Goal: Check status: Check status

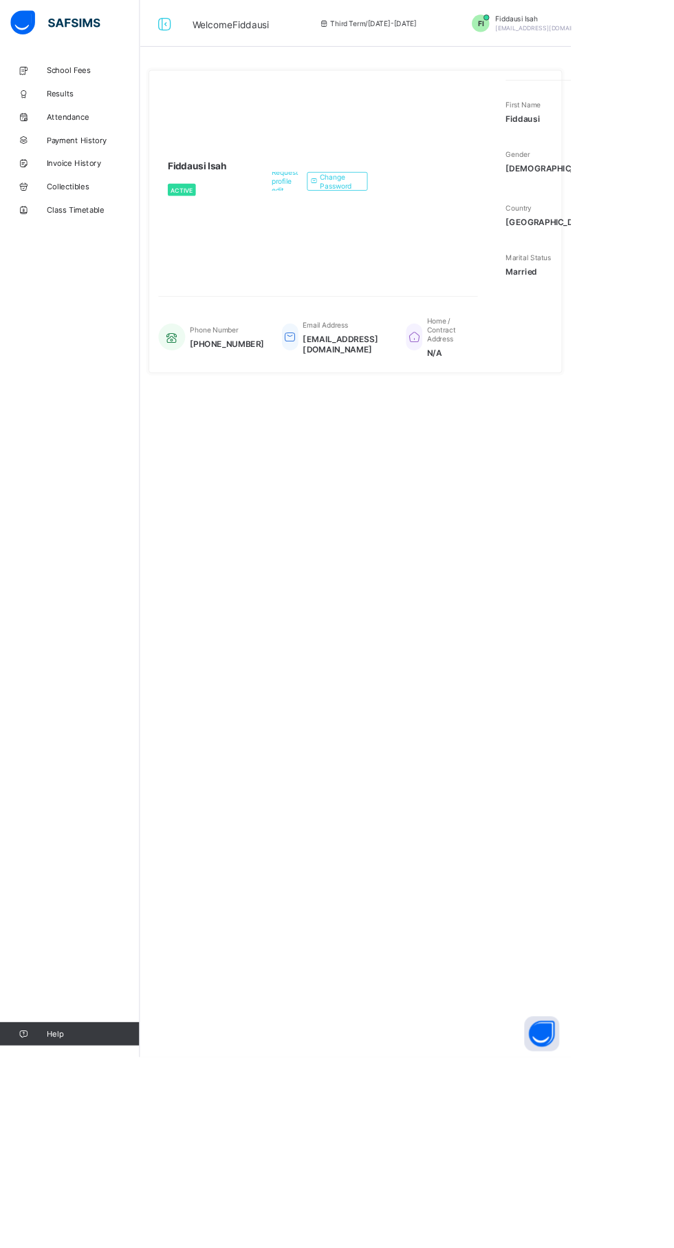
click at [81, 118] on link "Results" at bounding box center [82, 110] width 165 height 28
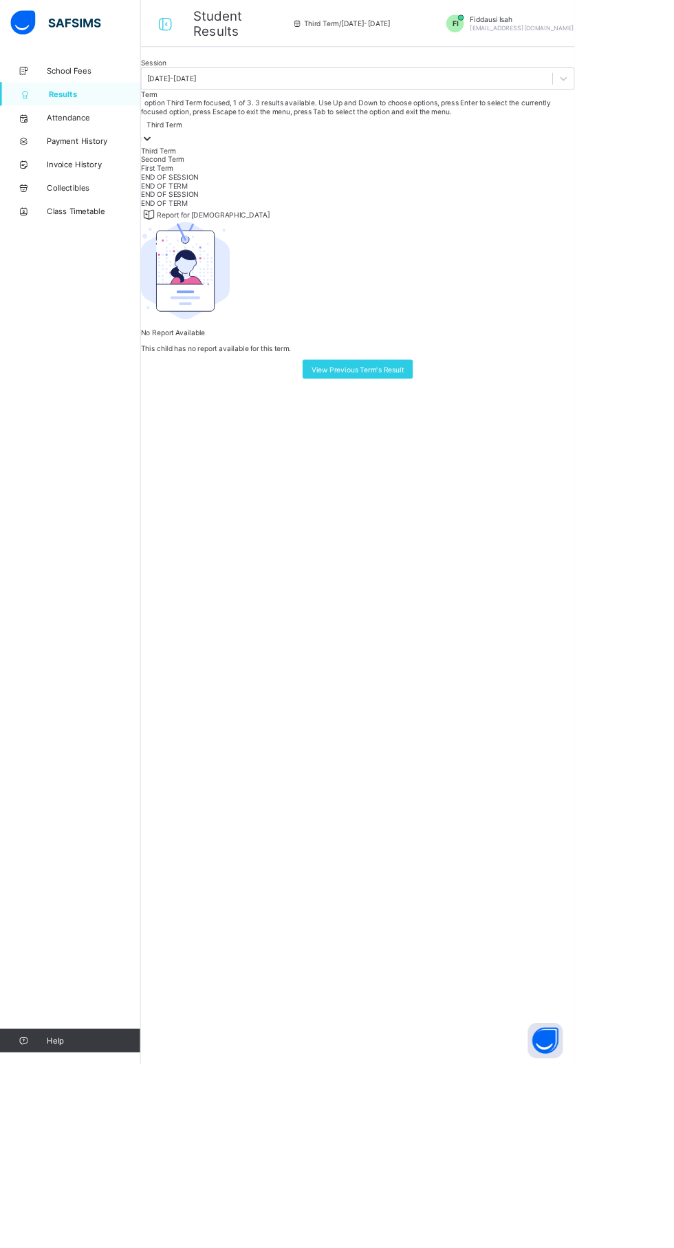
click at [392, 192] on div "Second Term" at bounding box center [419, 187] width 509 height 10
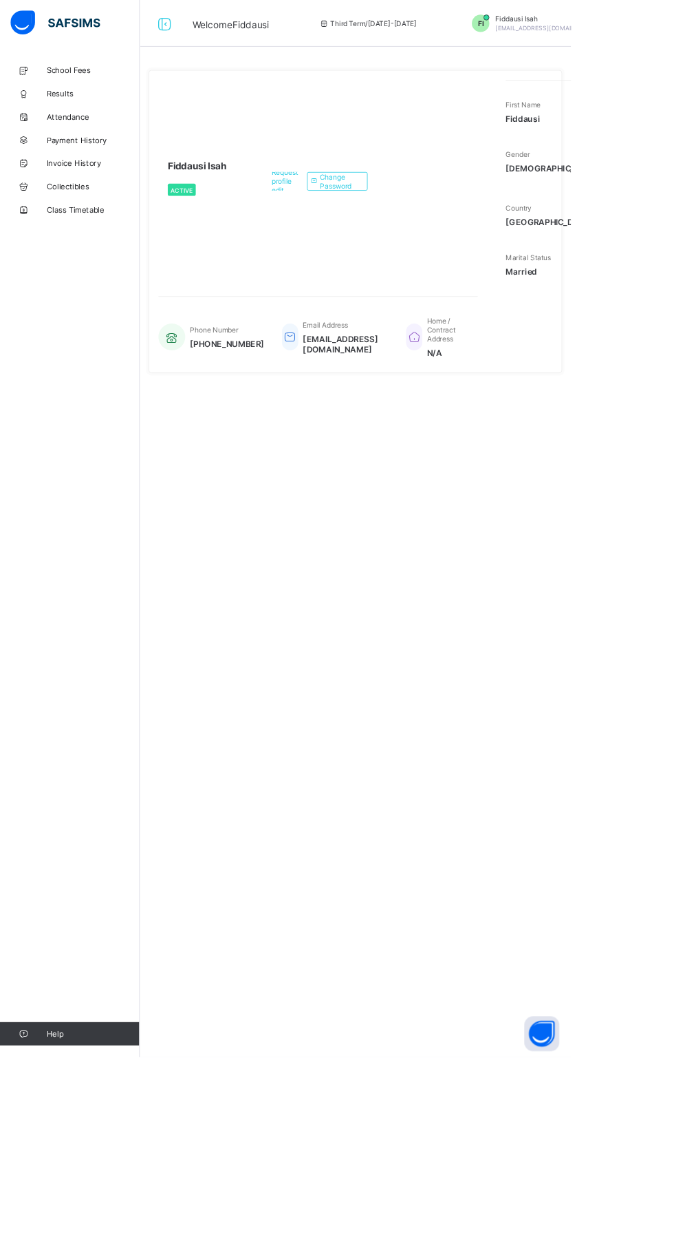
click at [70, 108] on span "Results" at bounding box center [110, 110] width 110 height 11
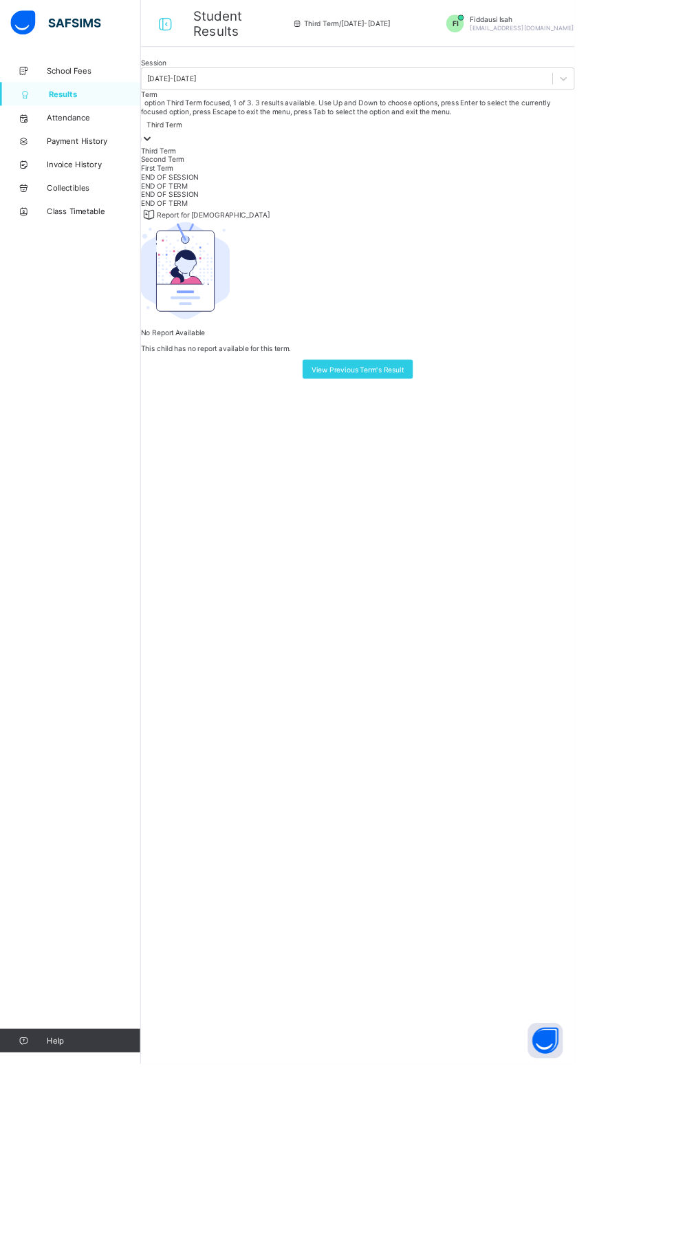
click at [370, 202] on div "First Term" at bounding box center [419, 197] width 509 height 10
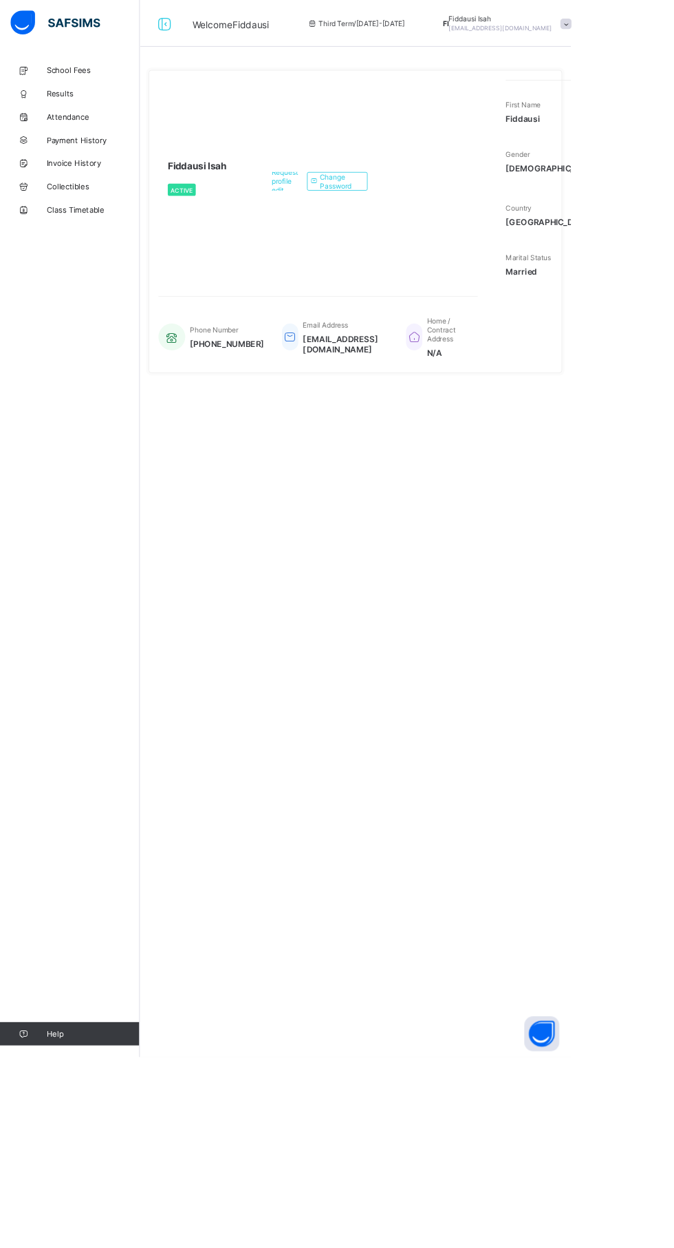
click at [52, 114] on icon at bounding box center [27, 110] width 55 height 10
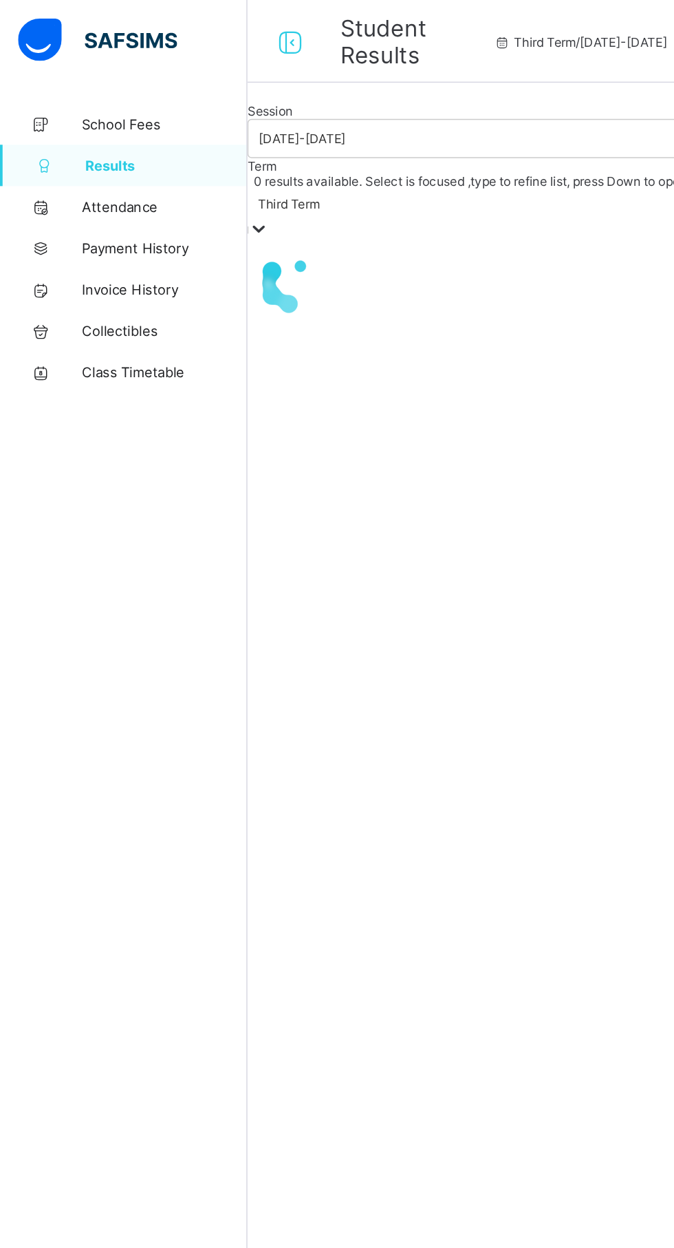
click at [120, 114] on span "Results" at bounding box center [111, 110] width 108 height 11
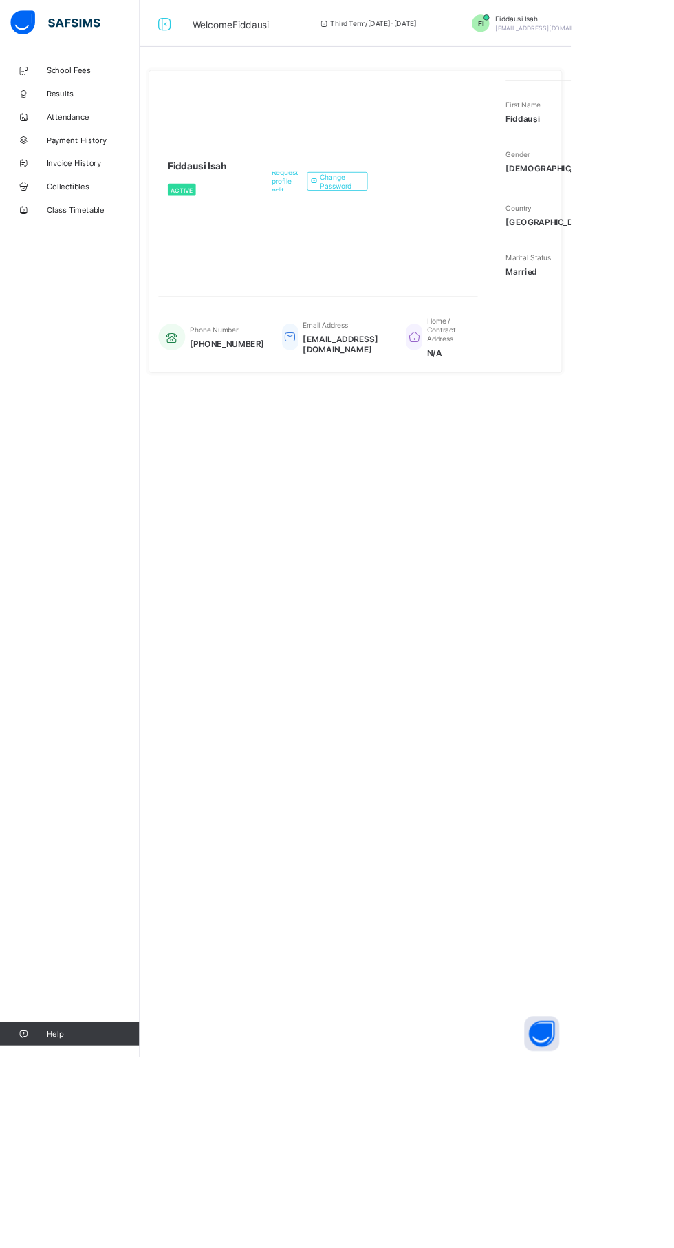
click at [59, 101] on link "Results" at bounding box center [82, 110] width 165 height 28
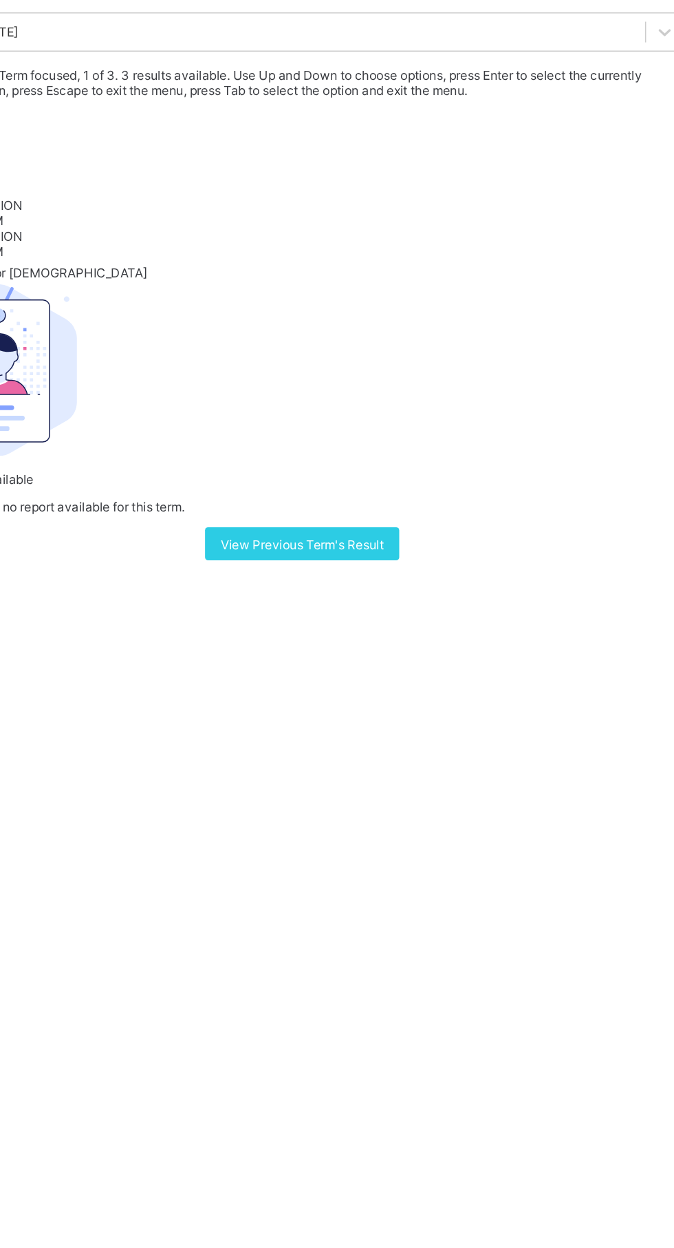
click at [418, 202] on div "First Term" at bounding box center [419, 197] width 509 height 10
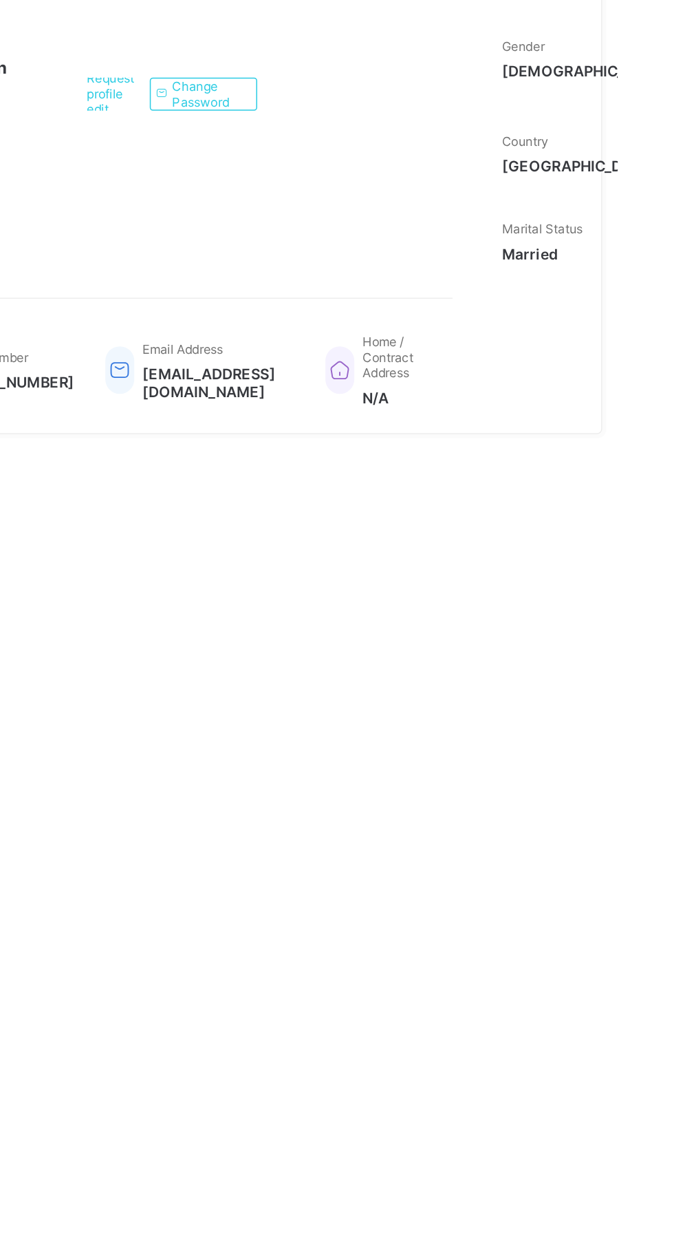
click at [434, 213] on div "Change Password" at bounding box center [399, 214] width 72 height 22
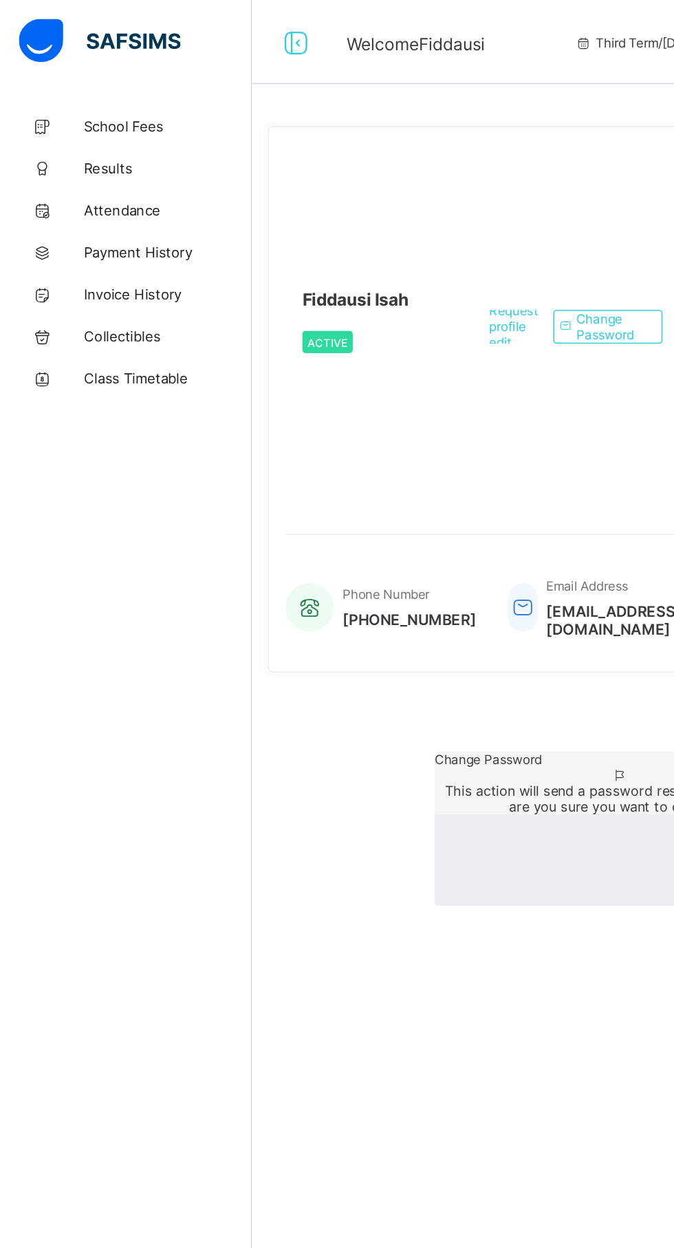
click at [319, 572] on div "× Change Password This action will send a password reset link to this user, are…" at bounding box center [420, 542] width 489 height 101
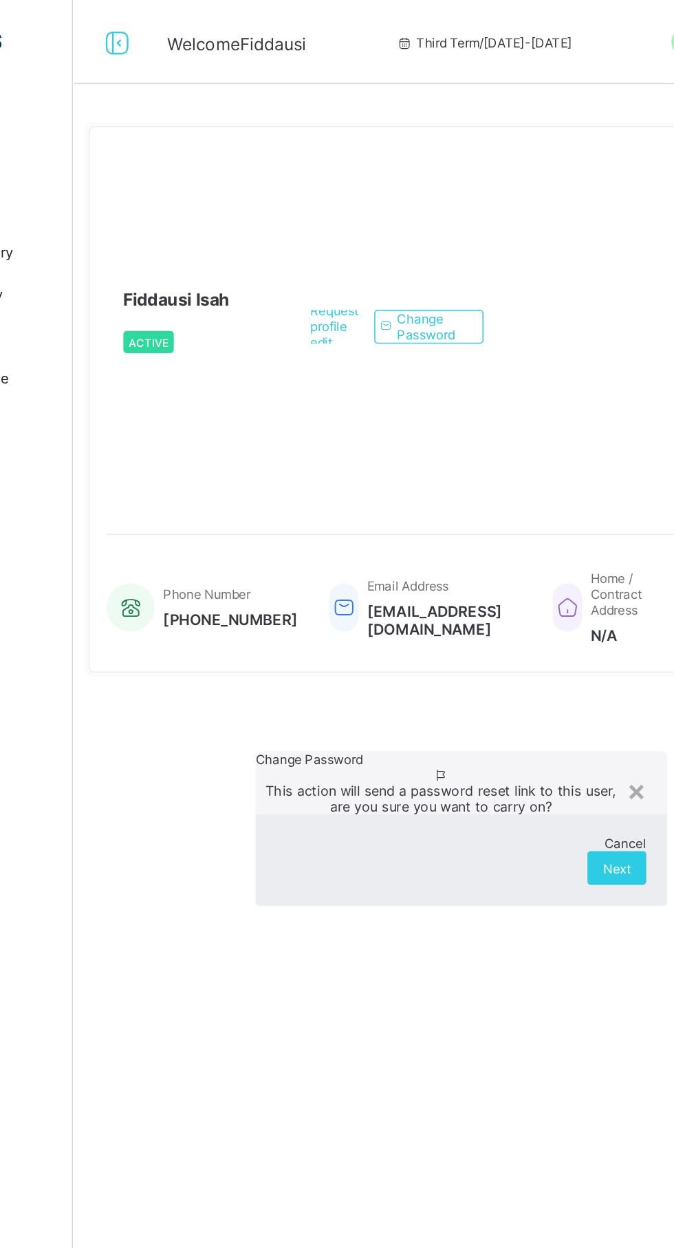
click at [528, 529] on div "×" at bounding box center [534, 517] width 13 height 23
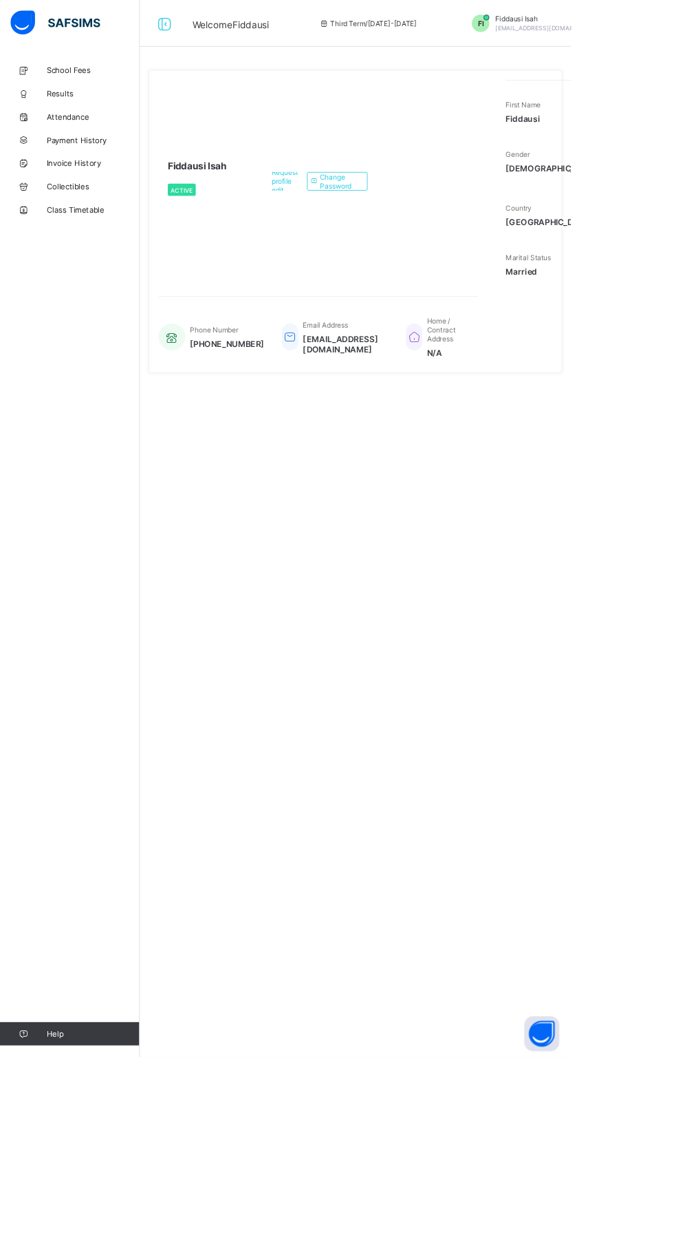
click at [88, 105] on span "Results" at bounding box center [110, 110] width 110 height 11
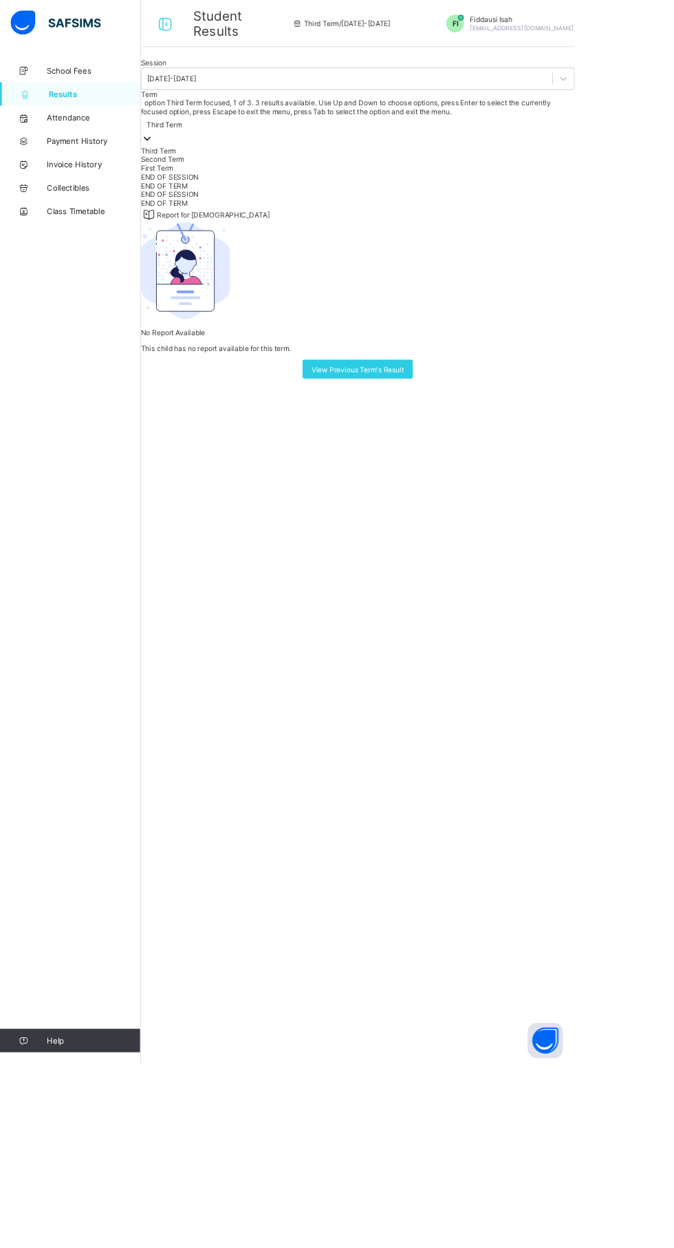
click at [466, 202] on div "First Term" at bounding box center [419, 197] width 509 height 10
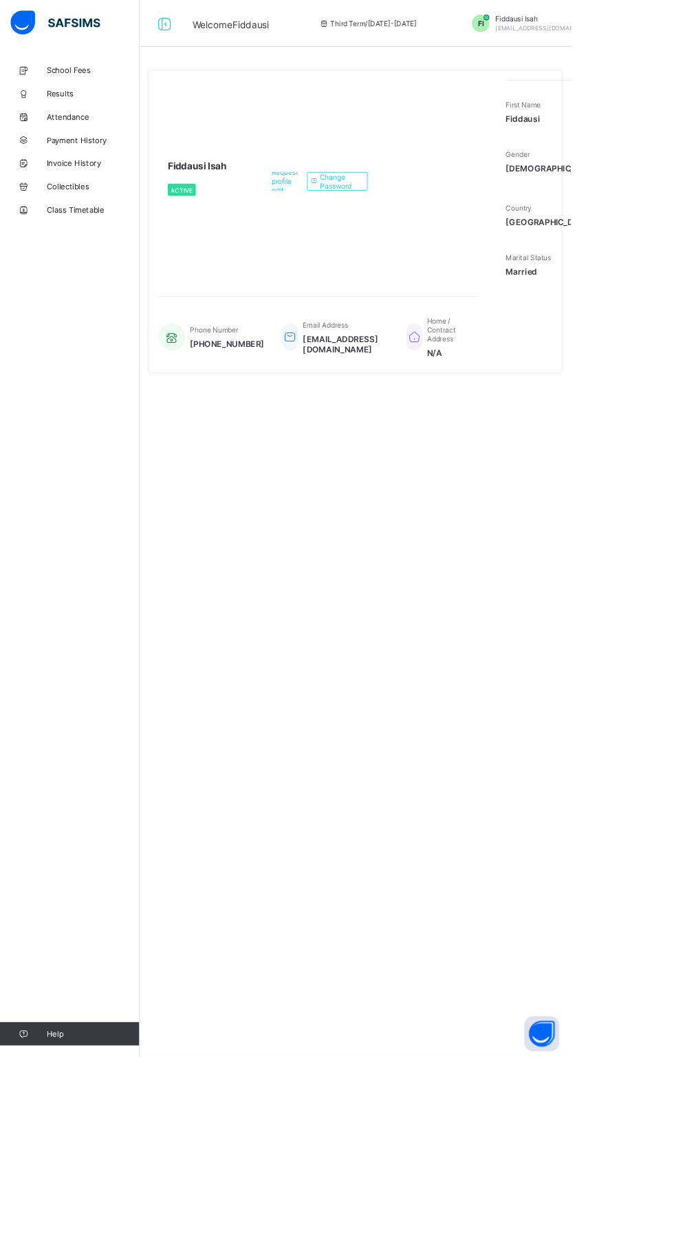
click at [73, 118] on link "Results" at bounding box center [82, 110] width 165 height 28
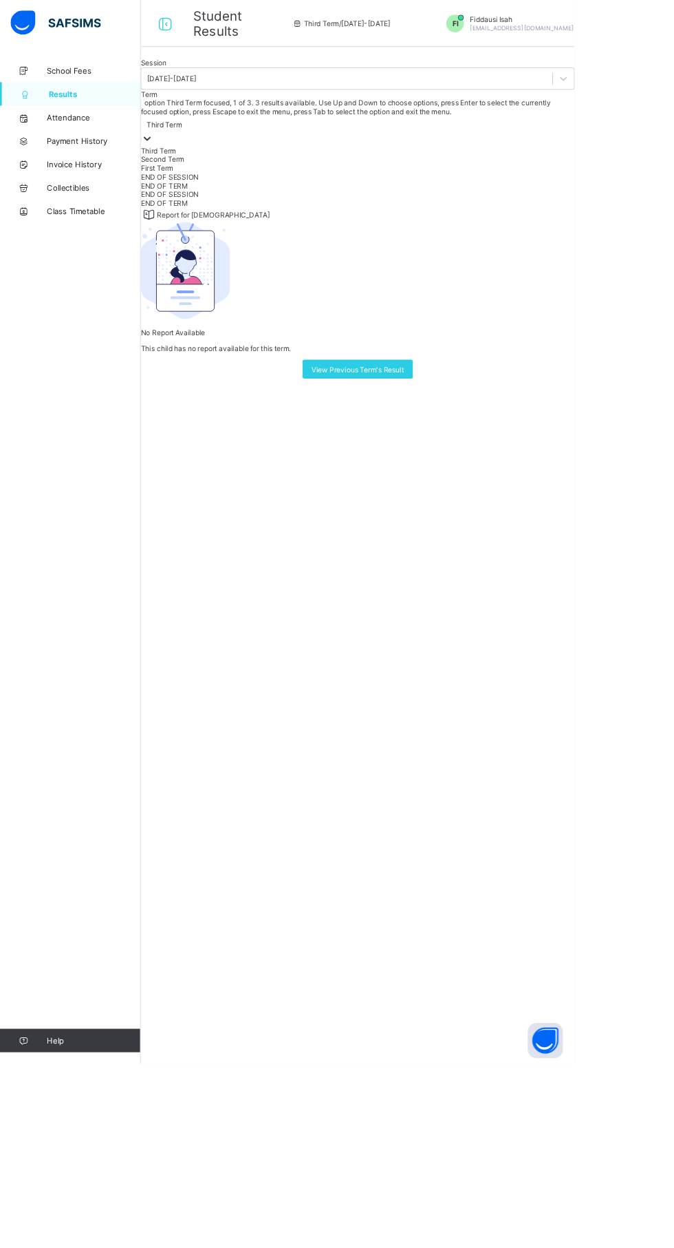
click at [463, 182] on div "Third Term" at bounding box center [419, 176] width 509 height 10
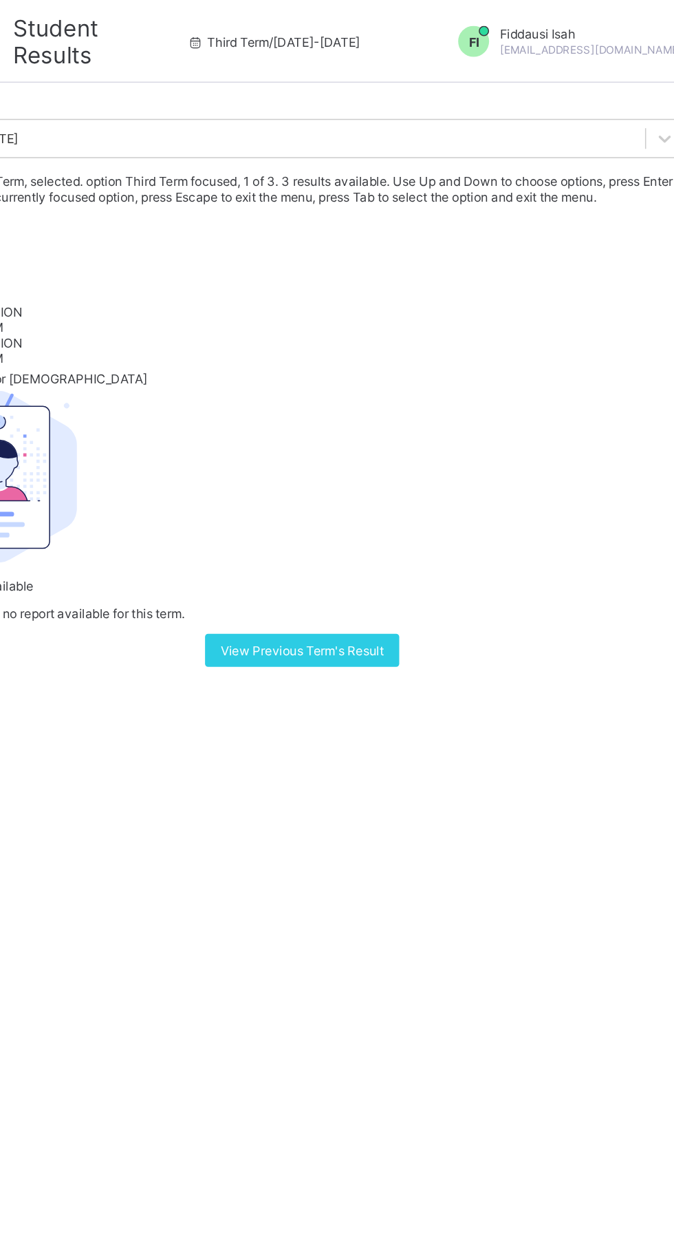
click at [435, 192] on div "Second Term" at bounding box center [419, 187] width 509 height 10
